Goal: Navigation & Orientation: Understand site structure

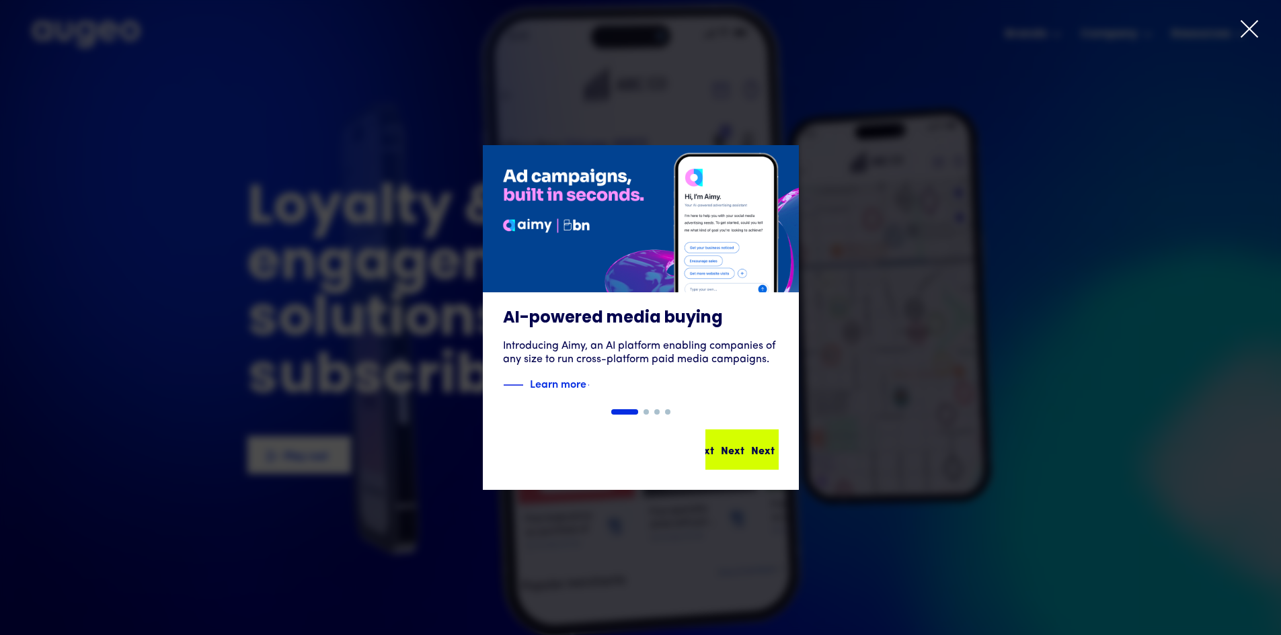
click at [743, 467] on div "Next Next Next Next" at bounding box center [742, 450] width 71 height 38
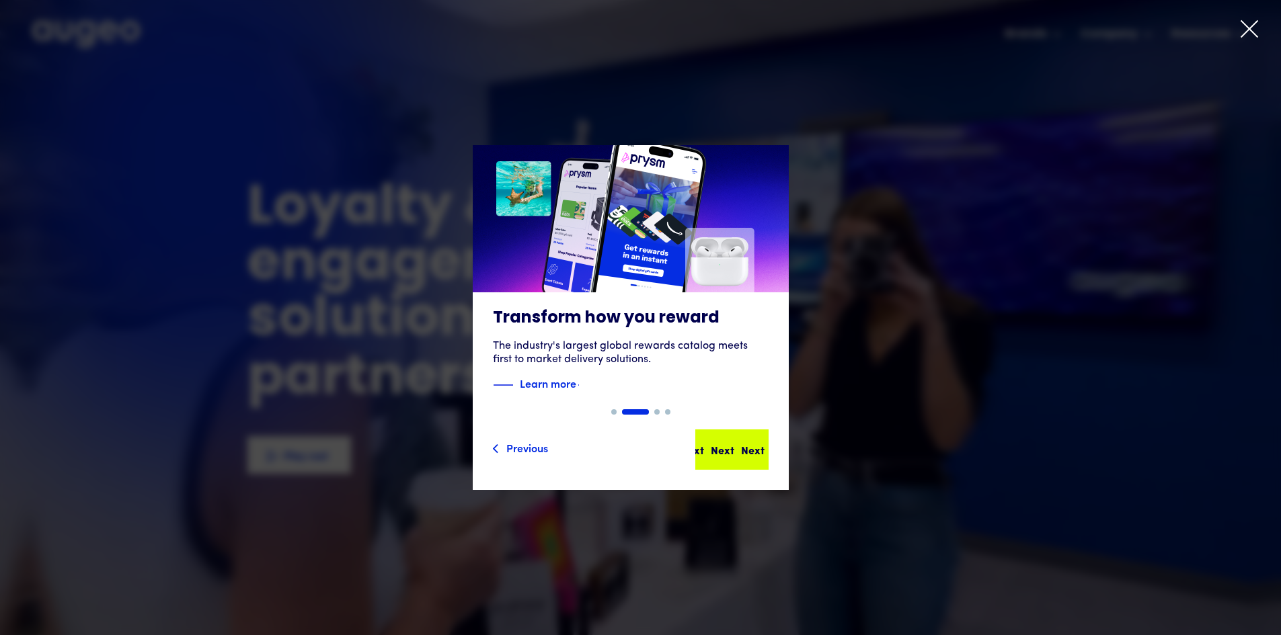
click at [750, 453] on div "Next" at bounding box center [753, 450] width 24 height 16
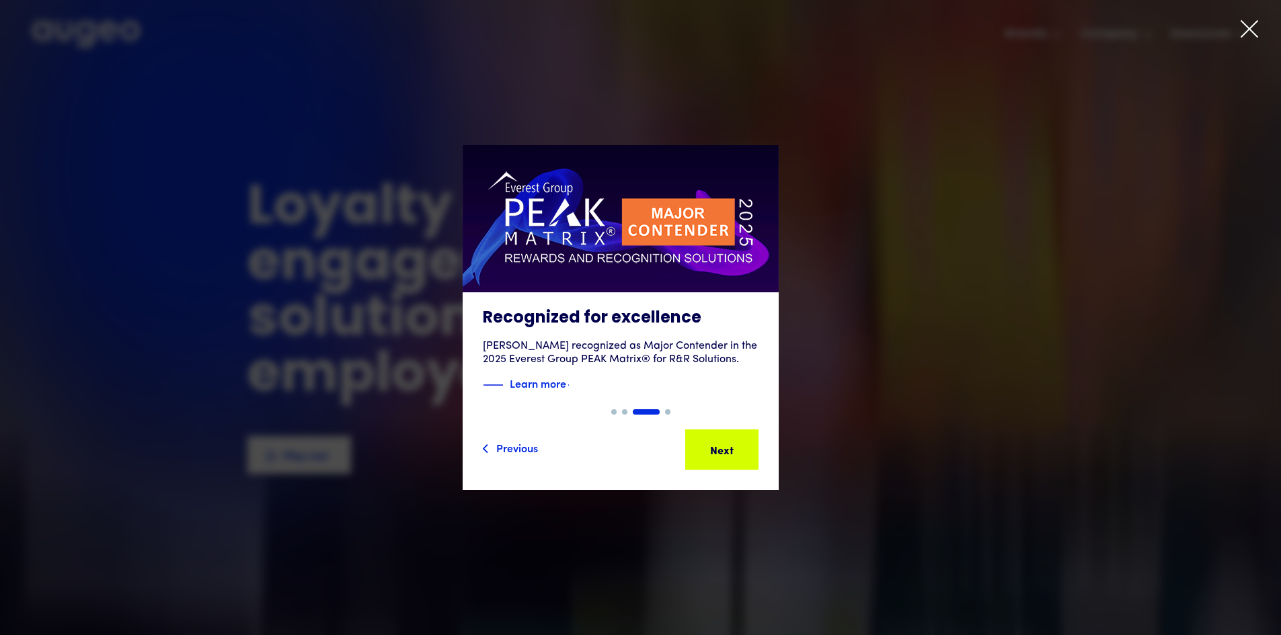
click at [1243, 27] on icon at bounding box center [1249, 29] width 20 height 20
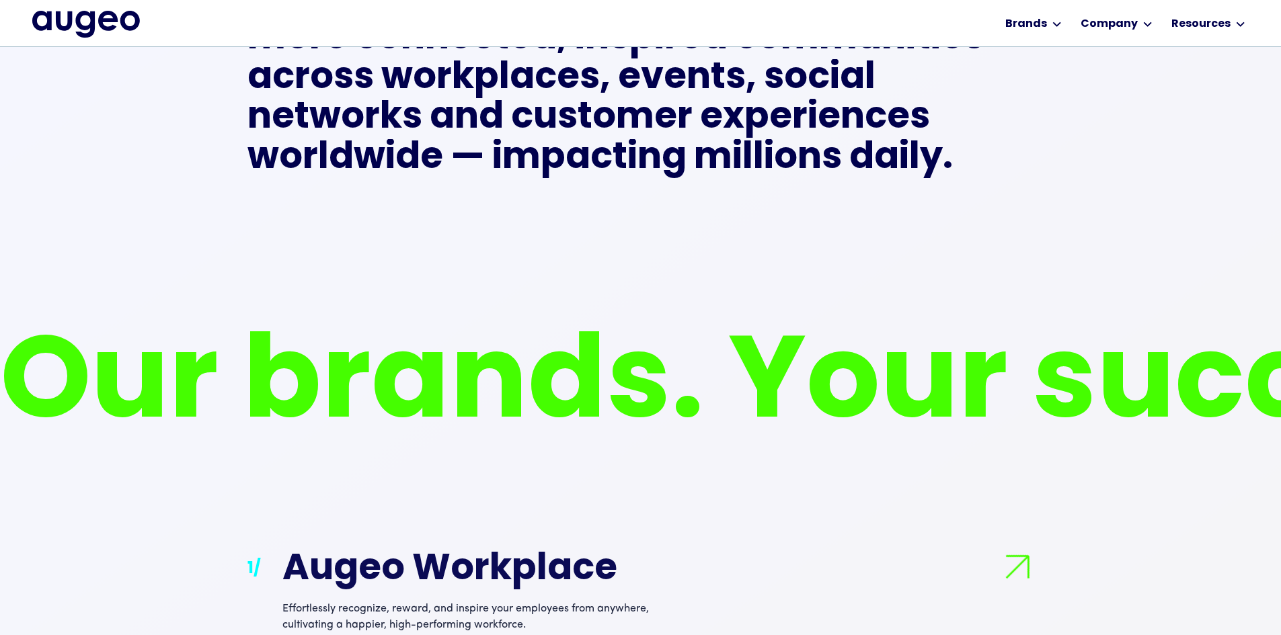
scroll to position [949, 0]
